Goal: Transaction & Acquisition: Purchase product/service

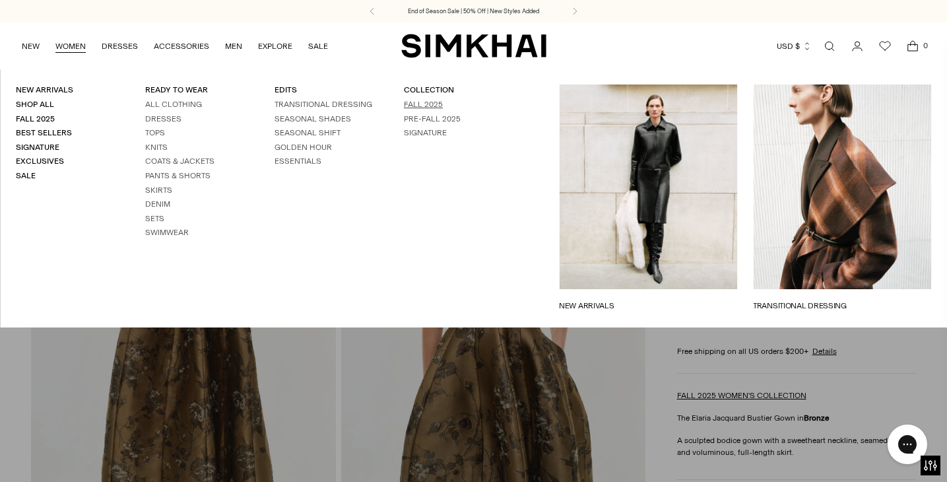
click at [429, 104] on link "Fall 2025" at bounding box center [423, 104] width 39 height 9
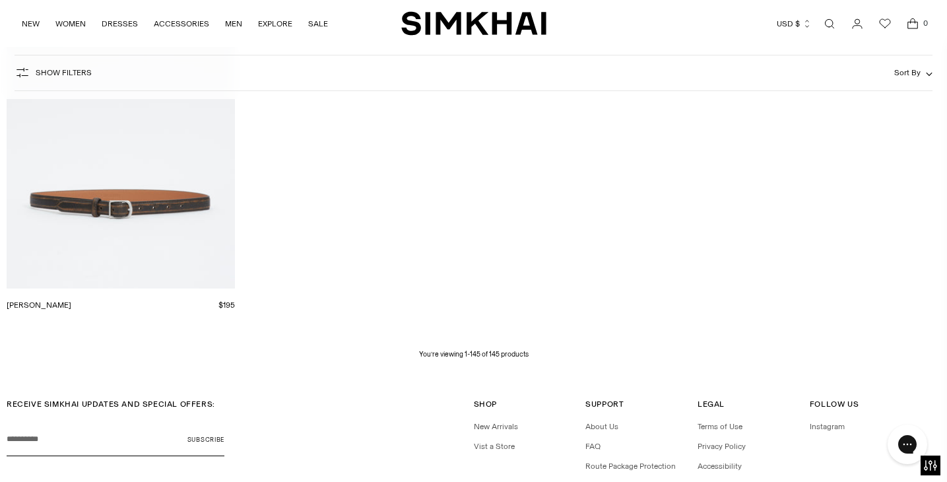
scroll to position [15055, 0]
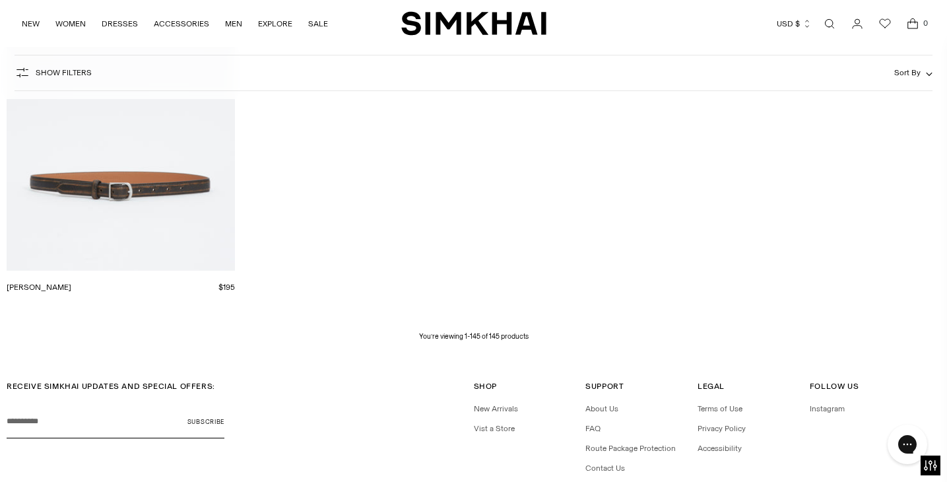
drag, startPoint x: 151, startPoint y: 274, endPoint x: 729, endPoint y: 1, distance: 638.7
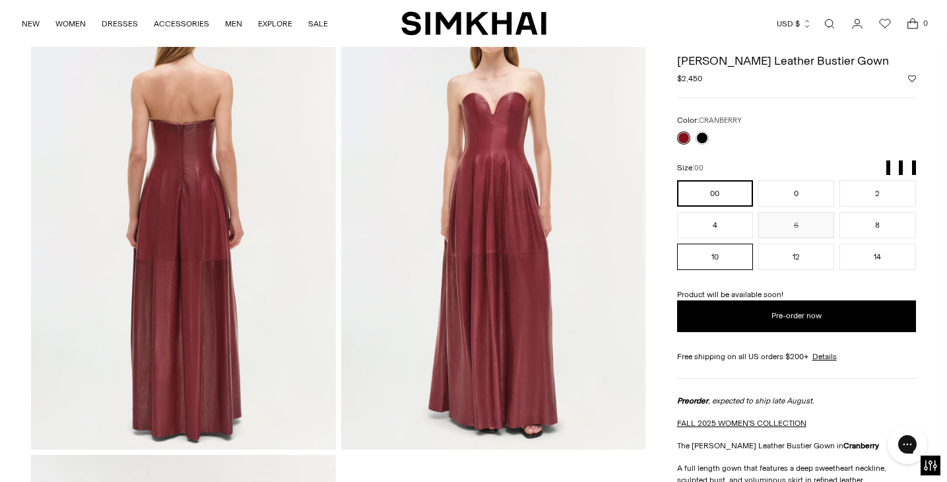
scroll to position [1007, 0]
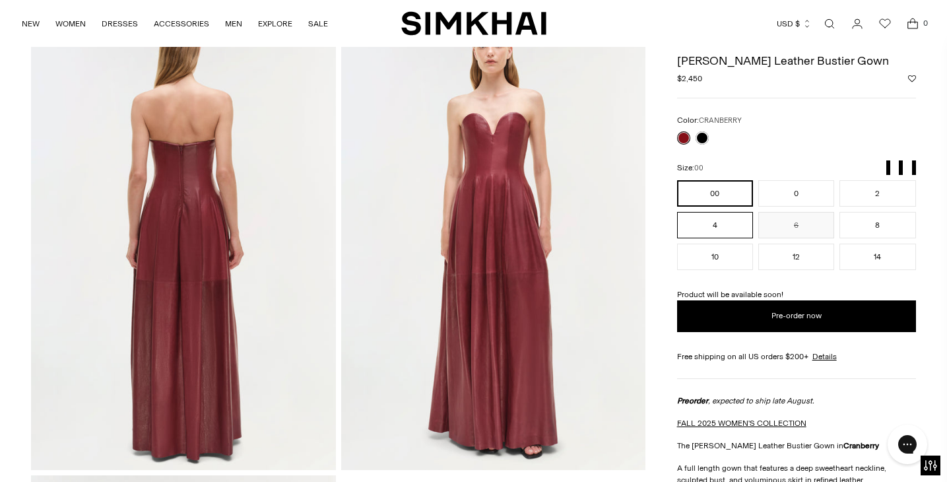
click at [732, 222] on button "4" at bounding box center [715, 226] width 76 height 26
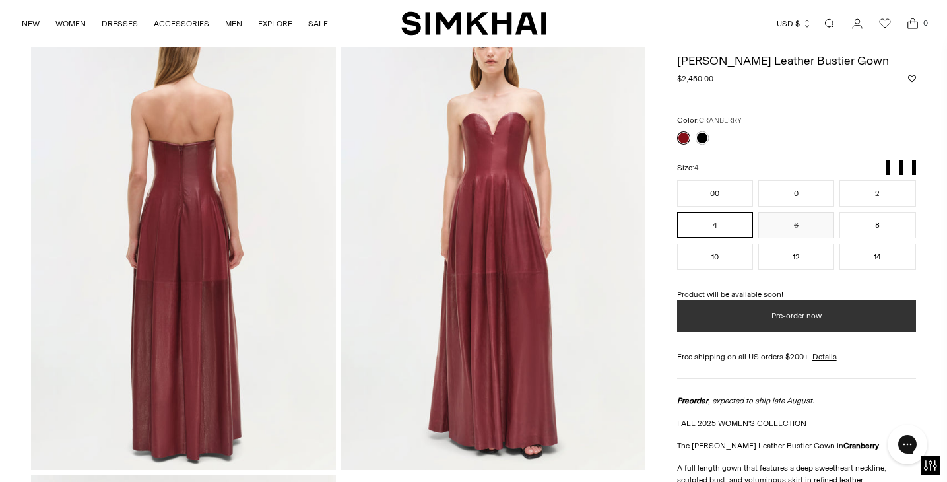
click at [748, 325] on button "Pre-order now" at bounding box center [796, 317] width 239 height 32
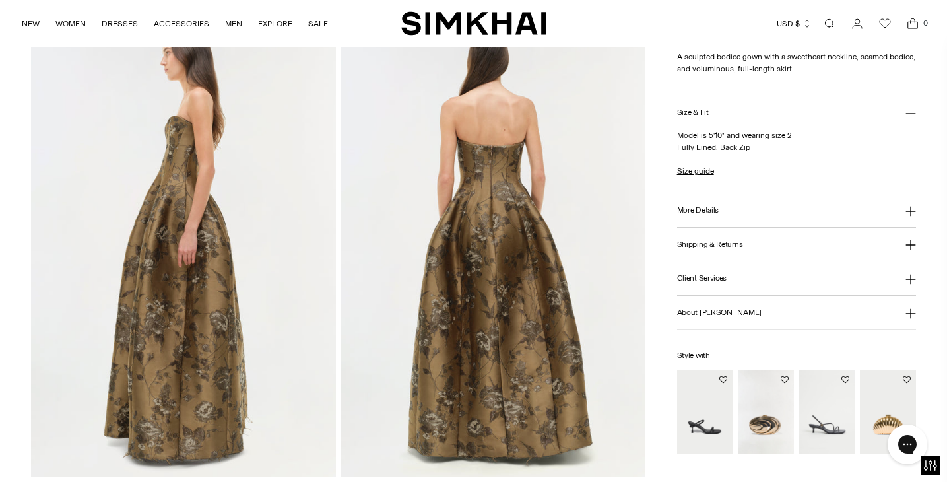
scroll to position [580, 0]
